Goal: Information Seeking & Learning: Compare options

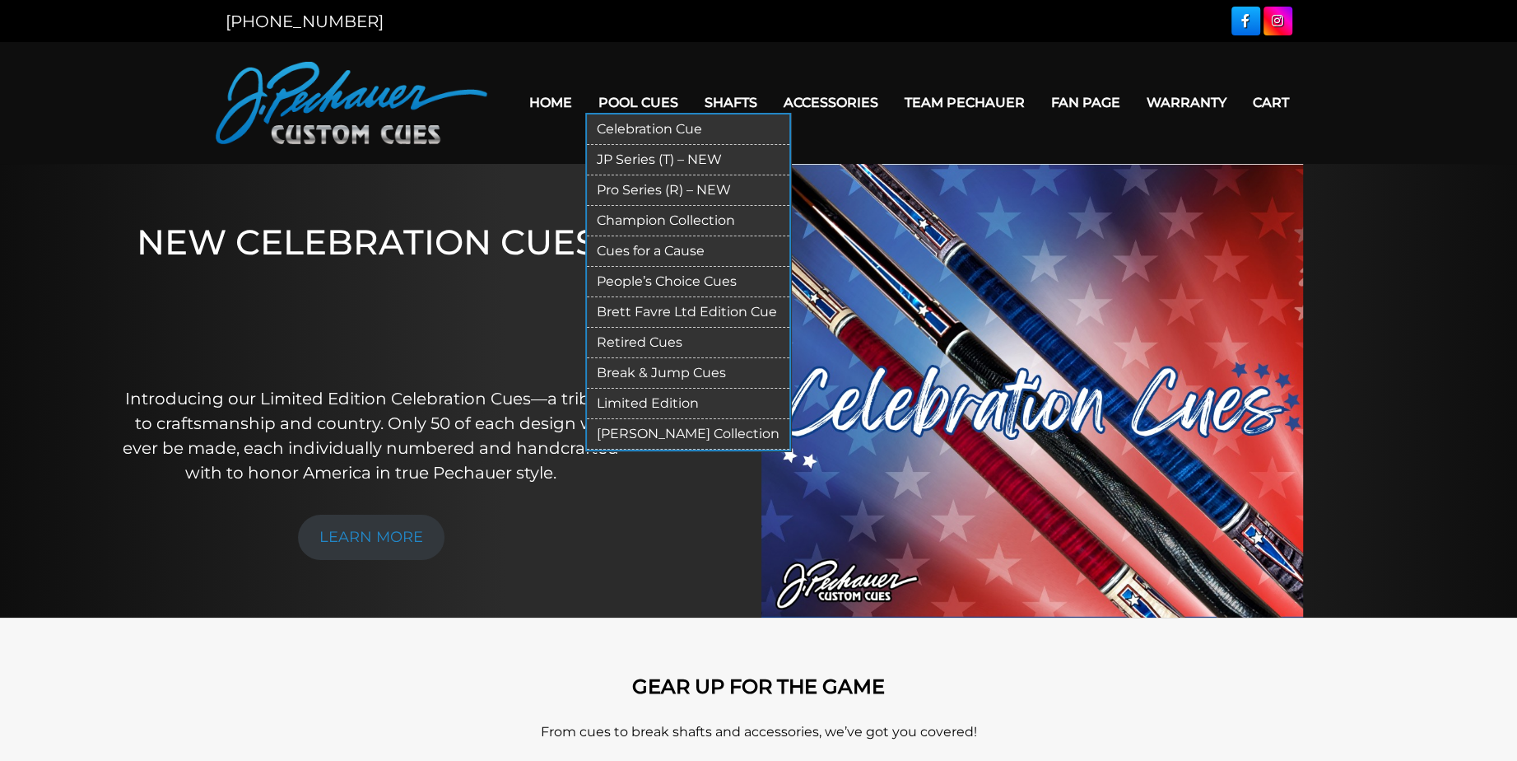
click at [680, 158] on link "JP Series (T) – NEW" at bounding box center [688, 160] width 203 height 30
click at [654, 126] on link "Celebration Cue" at bounding box center [688, 129] width 203 height 30
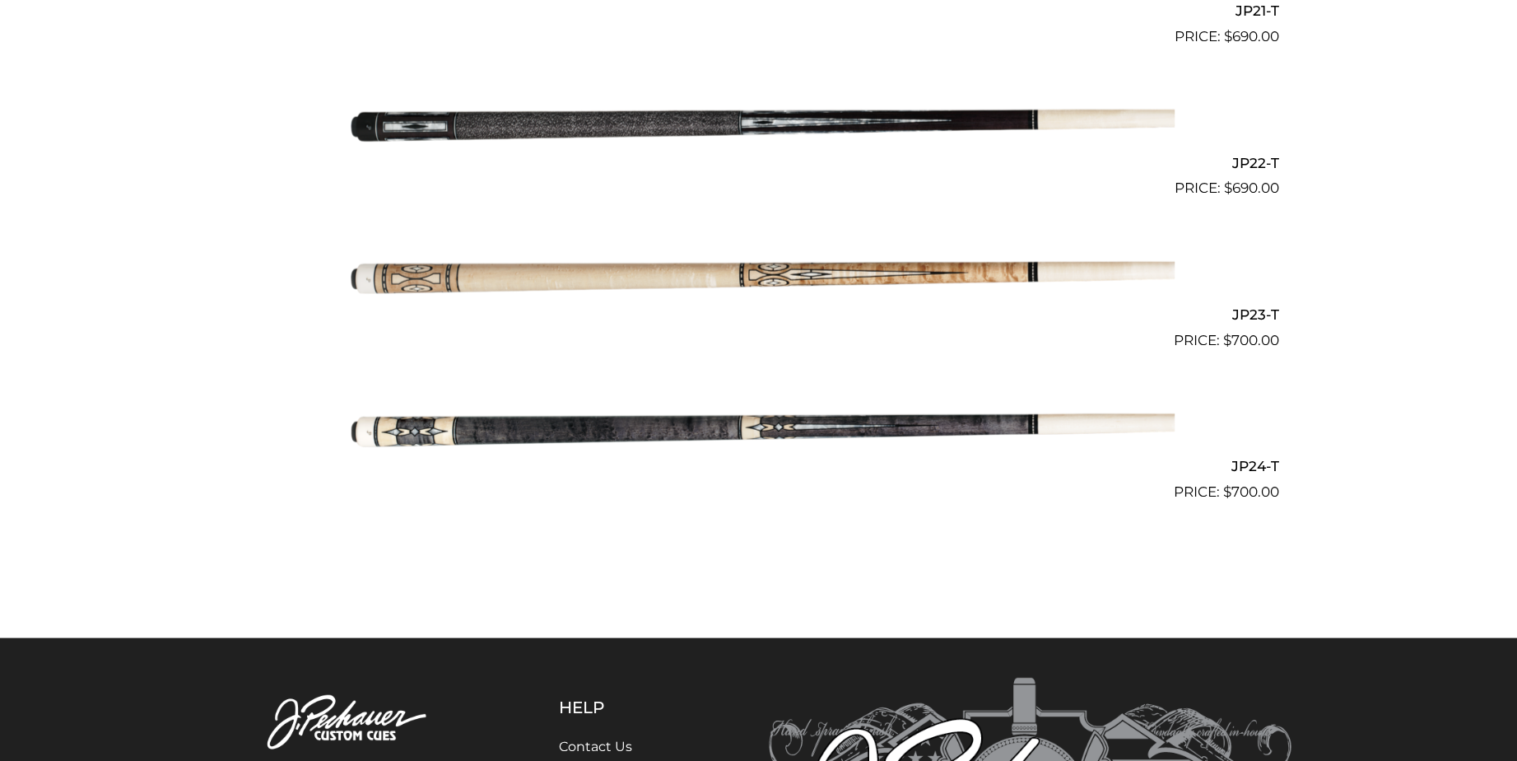
scroll to position [3668, 0]
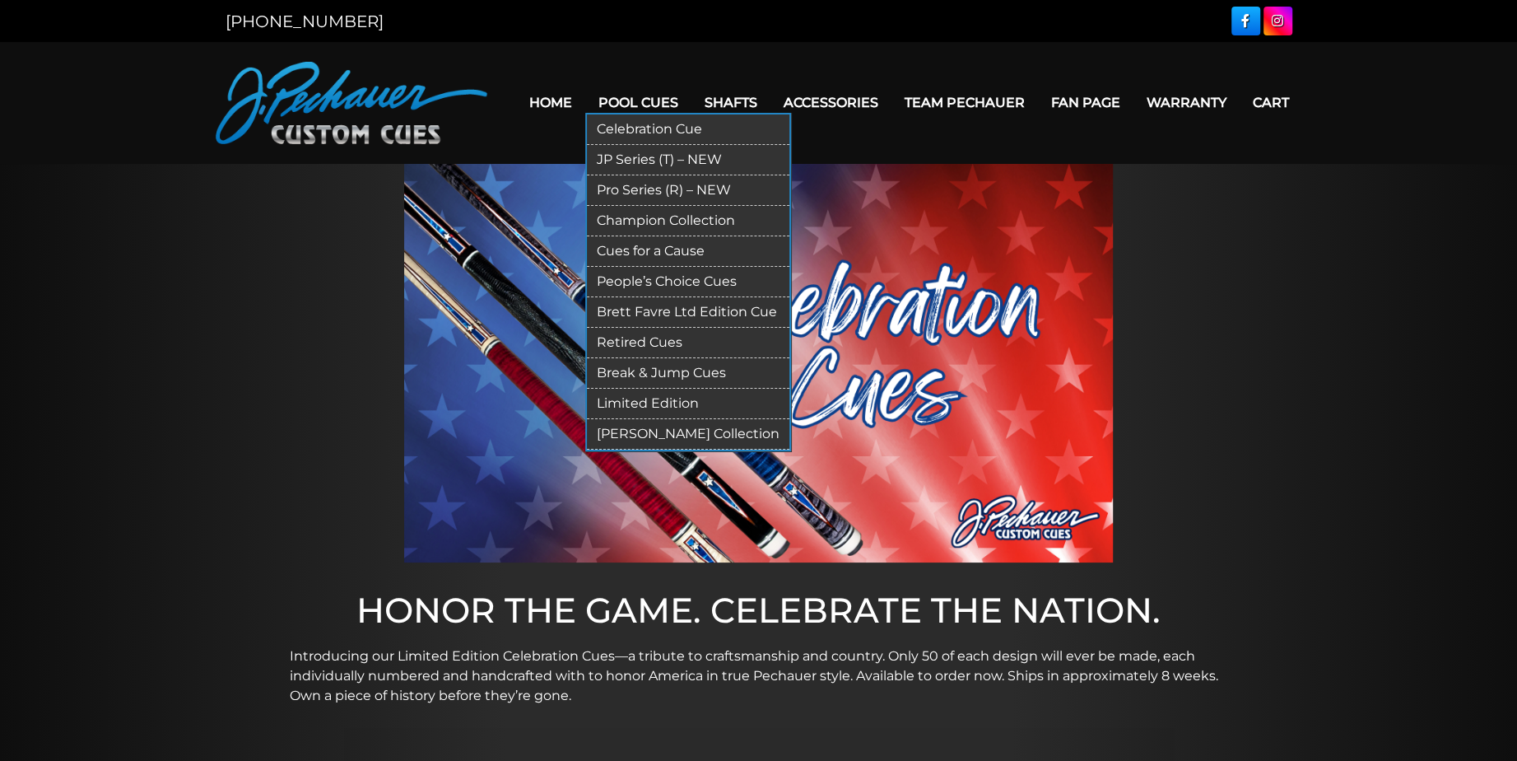
click at [644, 189] on link "Pro Series (R) – NEW" at bounding box center [688, 190] width 203 height 30
click at [674, 223] on link "Champion Collection" at bounding box center [688, 221] width 203 height 30
click at [670, 285] on link "People’s Choice Cues" at bounding box center [688, 282] width 203 height 30
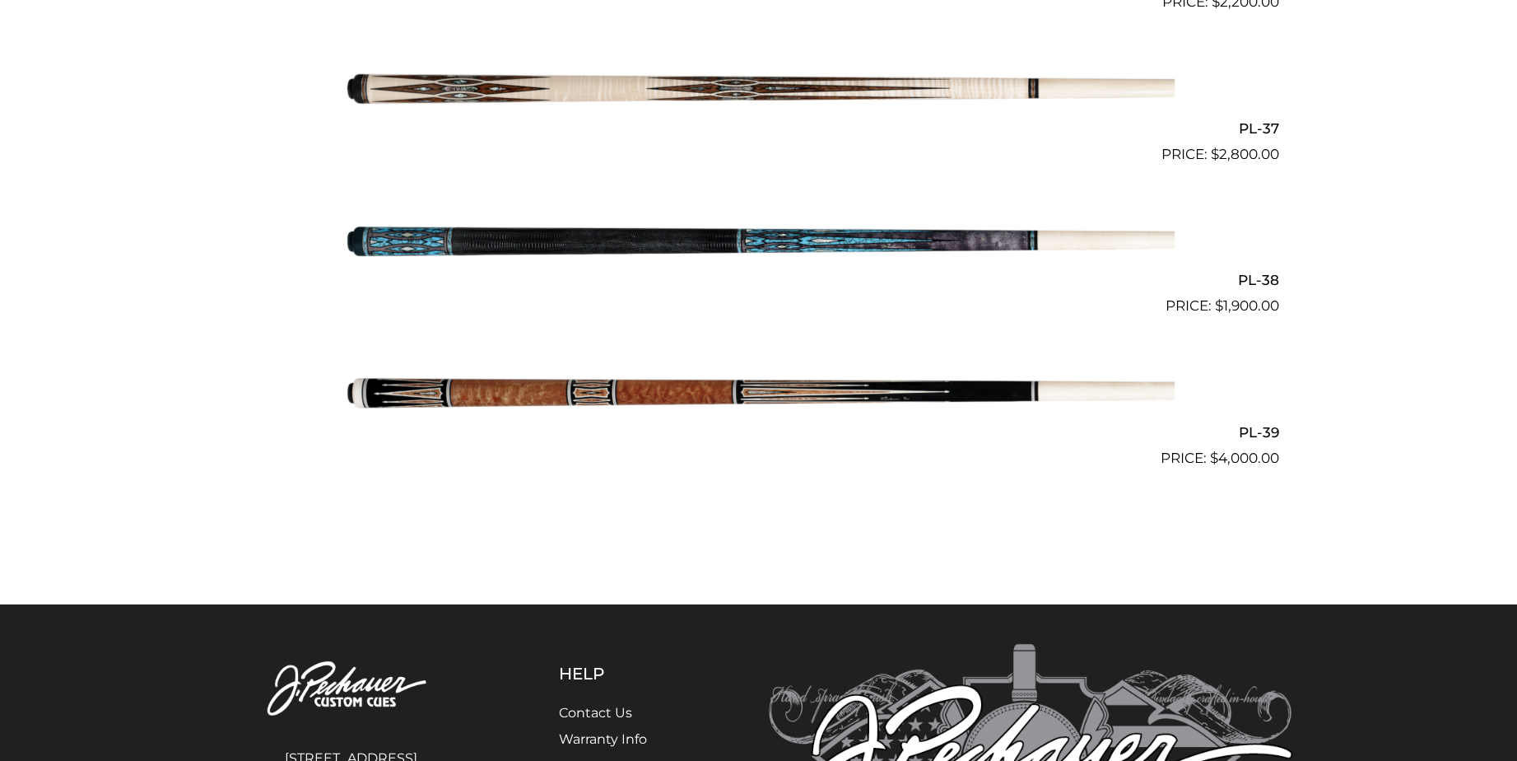
scroll to position [4616, 0]
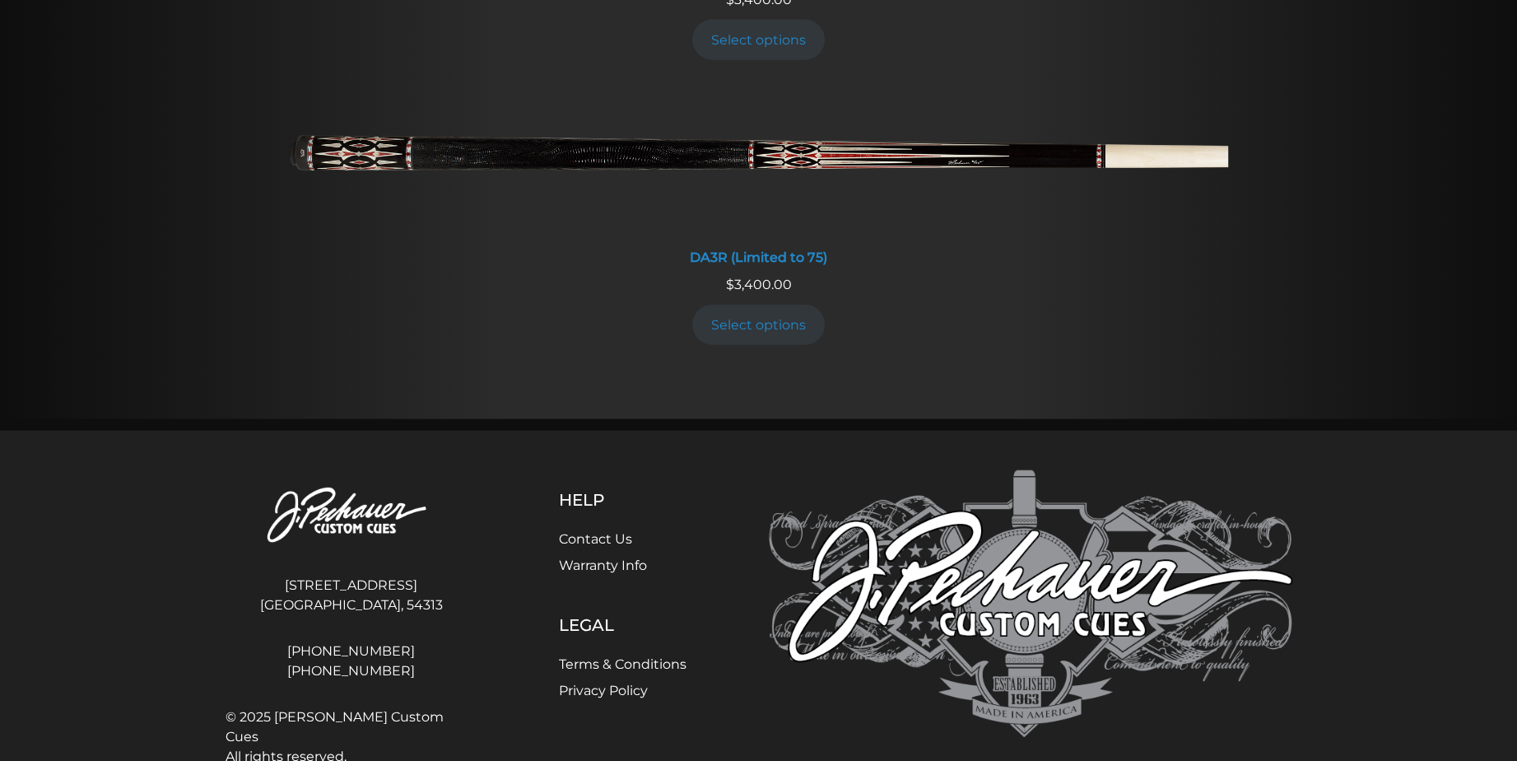
scroll to position [3362, 0]
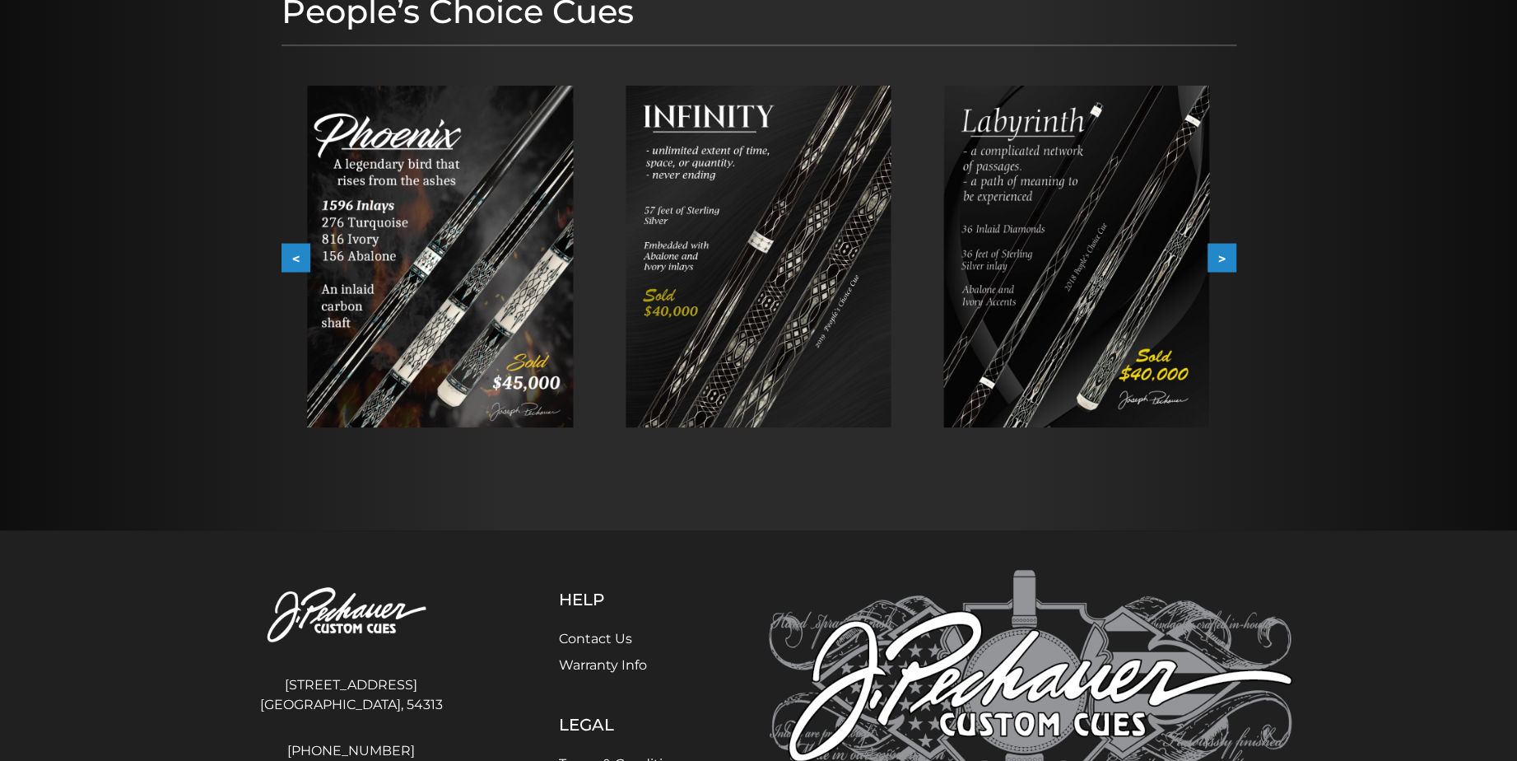
scroll to position [389, 0]
